Goal: Task Accomplishment & Management: Complete application form

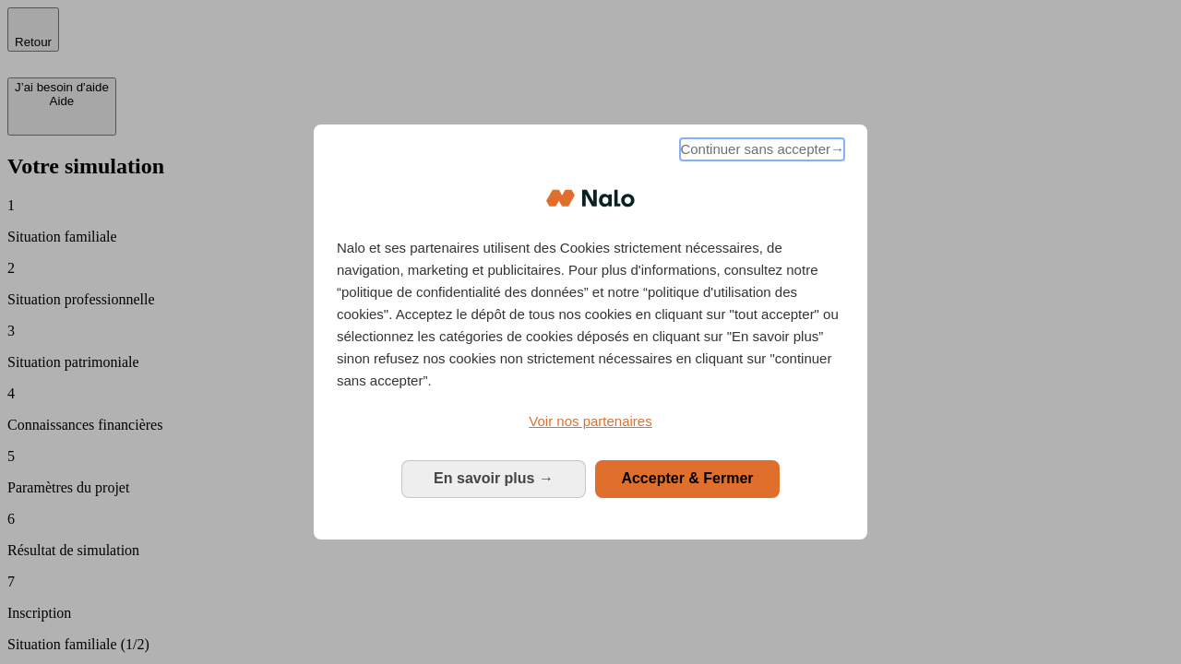
click at [760, 152] on span "Continuer sans accepter →" at bounding box center [762, 149] width 164 height 22
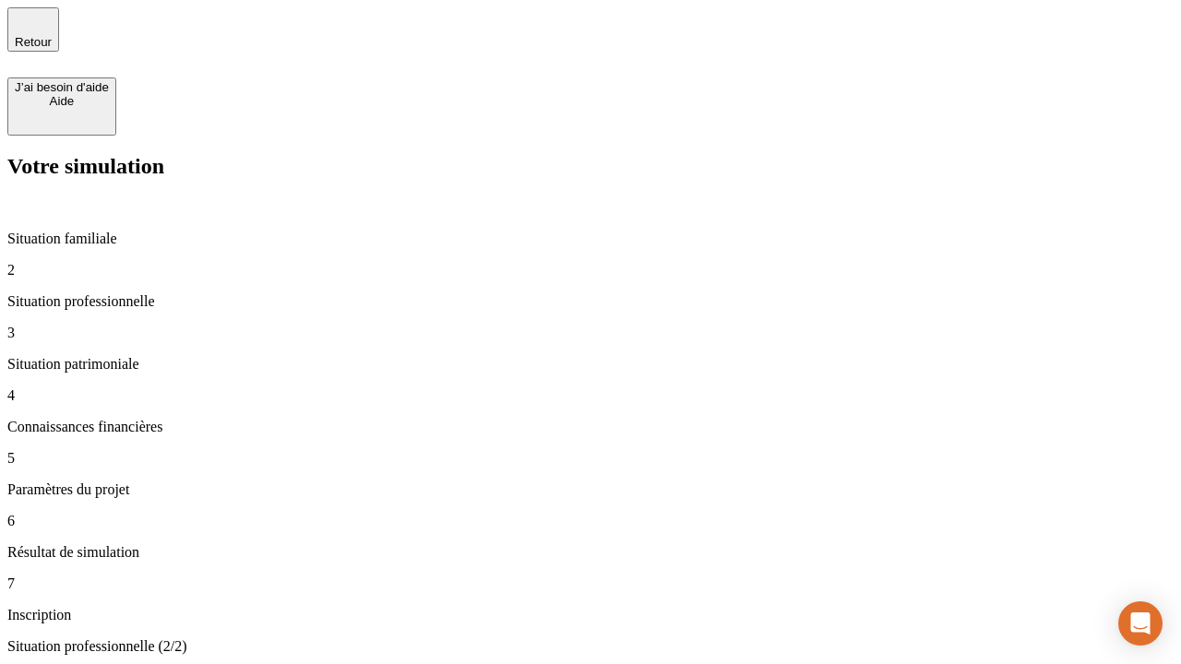
type input "30 000"
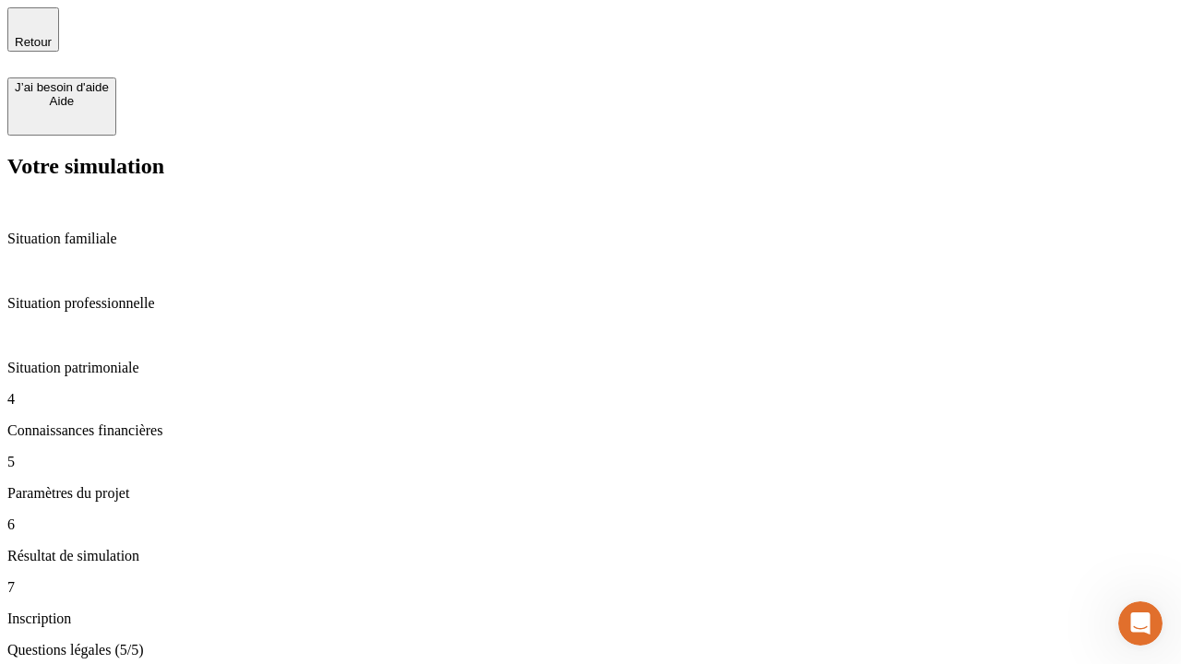
type input "25"
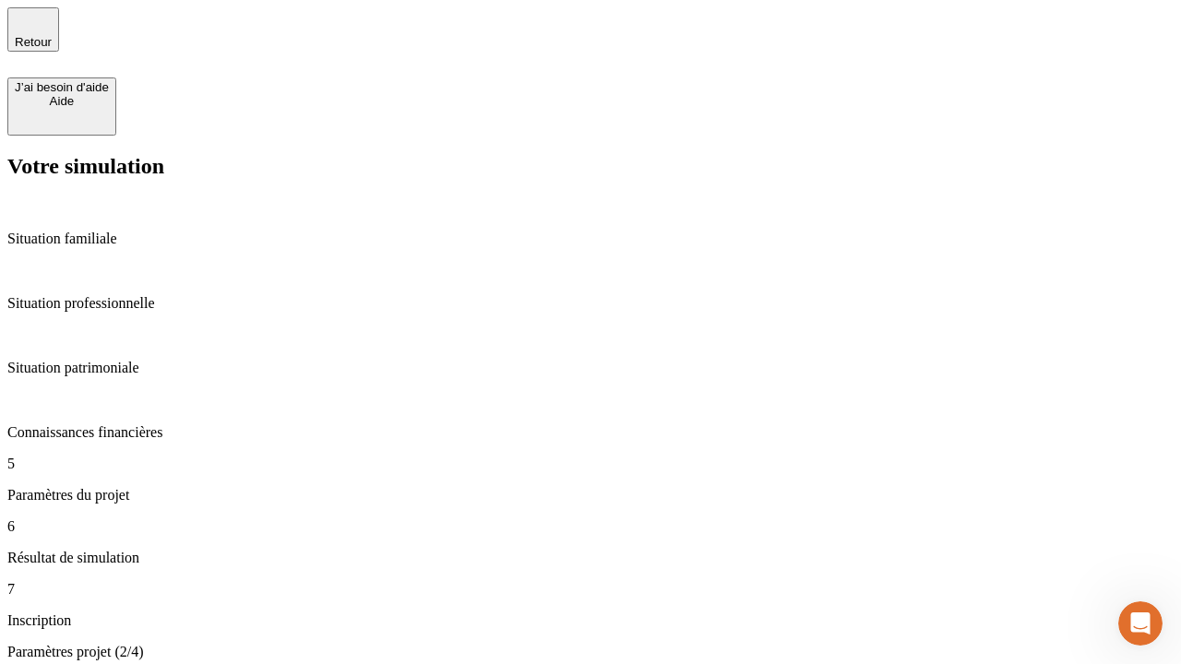
type input "64"
type input "1 000"
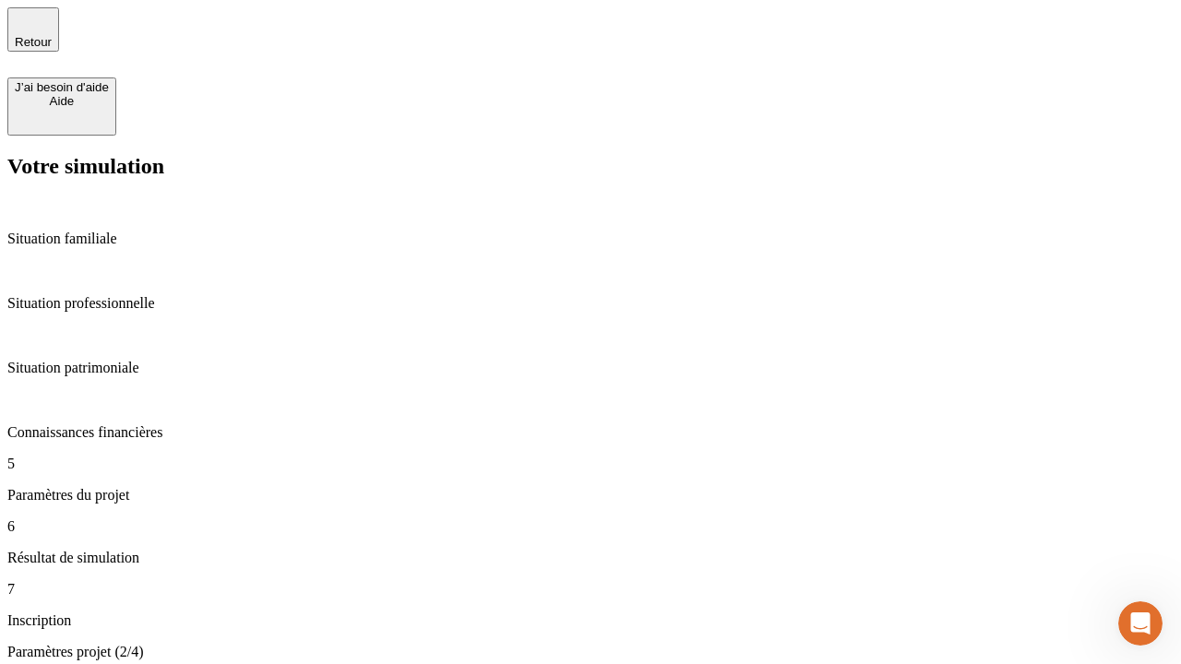
type input "640"
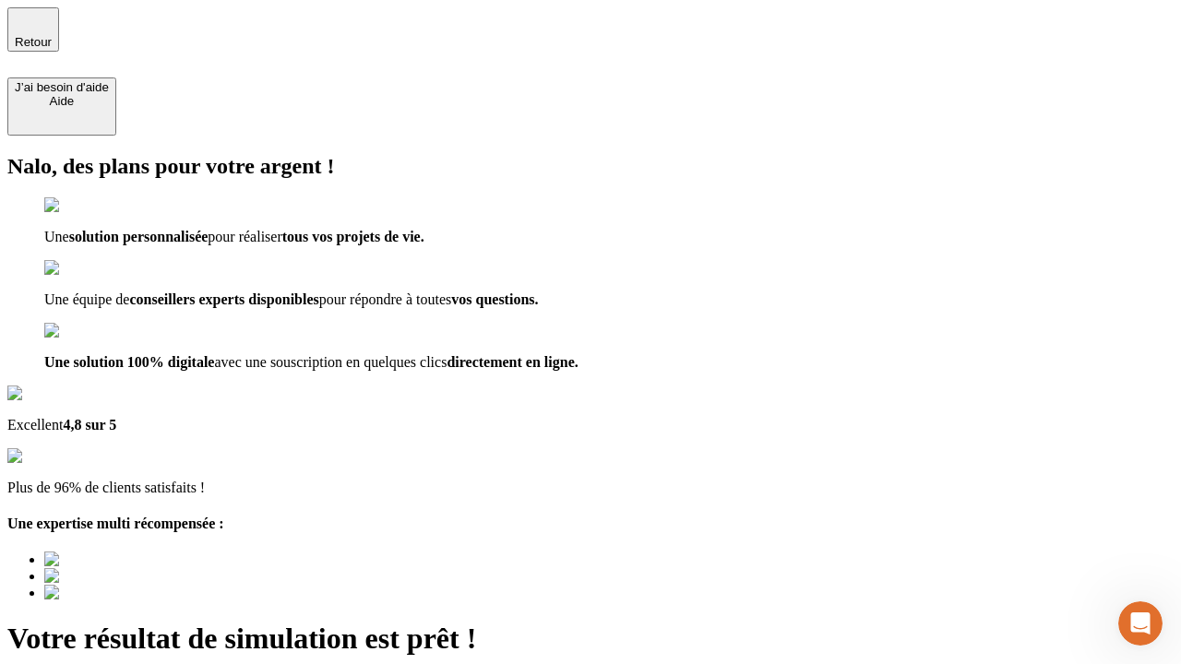
type input "[EMAIL_ADDRESS][PERSON_NAME][DOMAIN_NAME]"
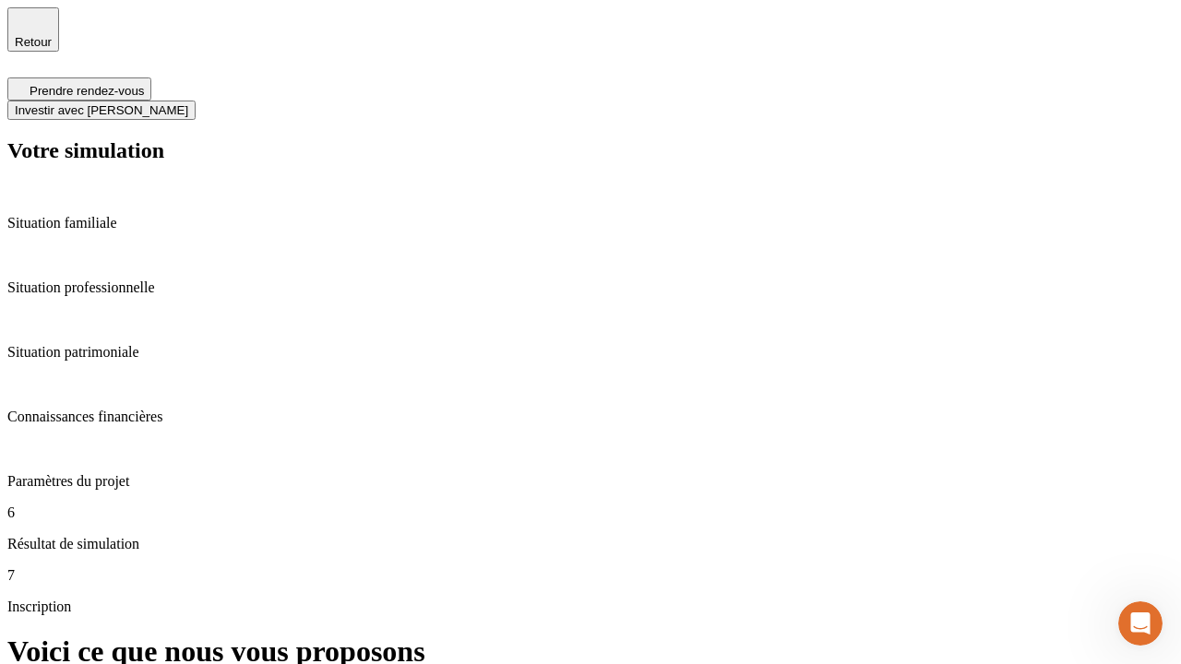
click at [188, 103] on span "Investir avec [PERSON_NAME]" at bounding box center [101, 110] width 173 height 14
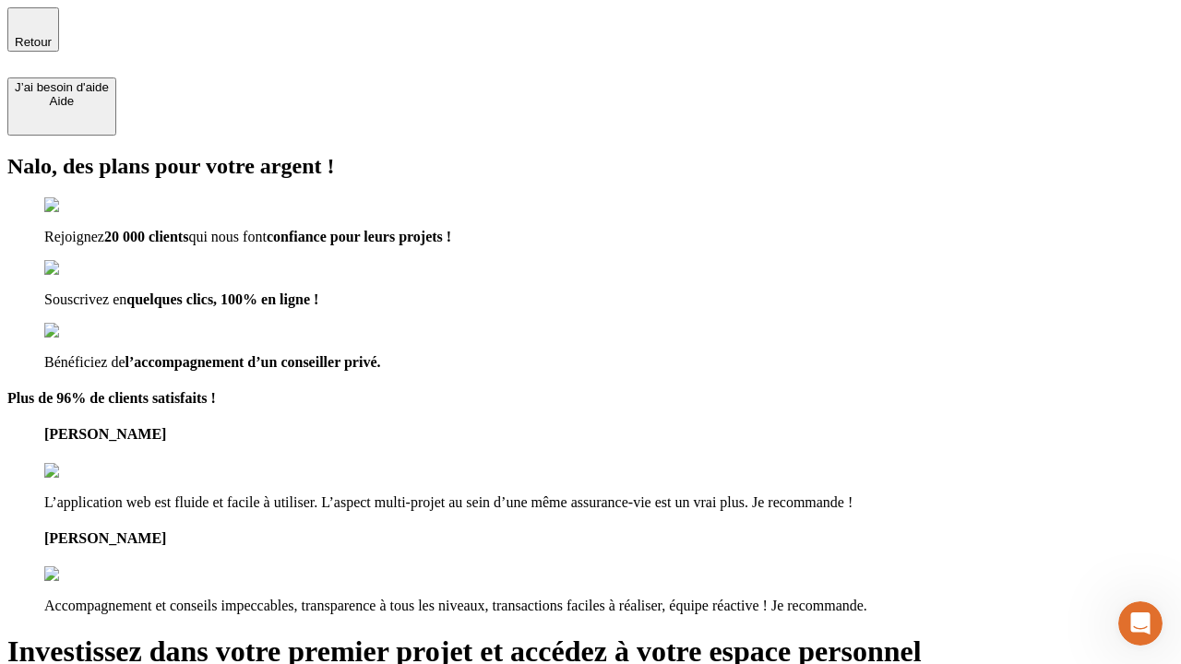
type input "[EMAIL_ADDRESS][PERSON_NAME][DOMAIN_NAME]"
